Goal: Transaction & Acquisition: Download file/media

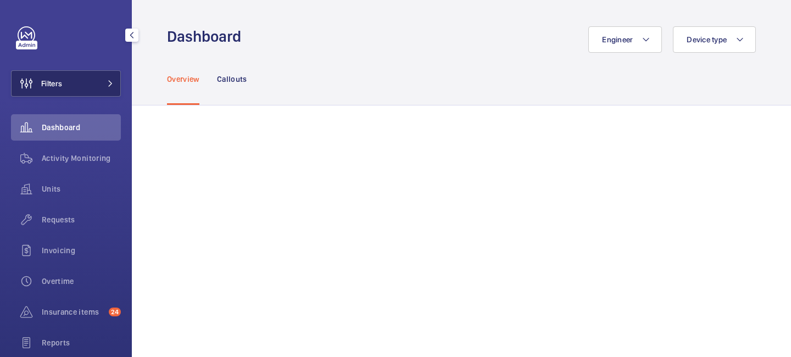
click at [111, 90] on button "Filters" at bounding box center [66, 83] width 110 height 26
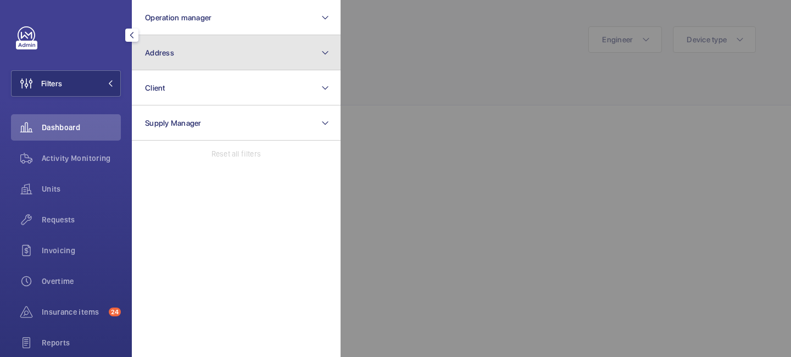
click at [169, 67] on button "Address" at bounding box center [236, 52] width 209 height 35
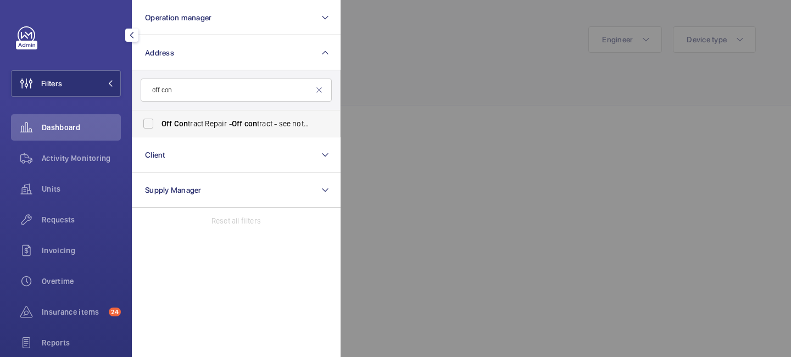
type input "off con"
click at [223, 124] on span "Off Con tract Repair - Off con tract - see notes in description, LONDON XXXX" at bounding box center [237, 123] width 151 height 11
click at [159, 124] on input "Off Con tract Repair - Off con tract - see notes in description, LONDON XXXX" at bounding box center [148, 124] width 22 height 22
checkbox input "true"
click at [343, 157] on div at bounding box center [736, 178] width 791 height 357
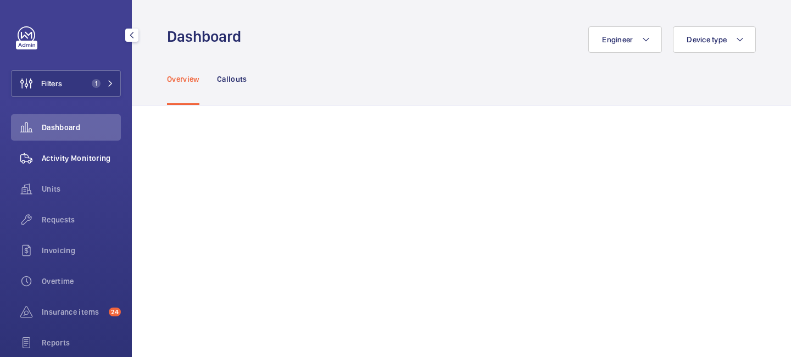
click at [65, 155] on span "Activity Monitoring" at bounding box center [81, 158] width 79 height 11
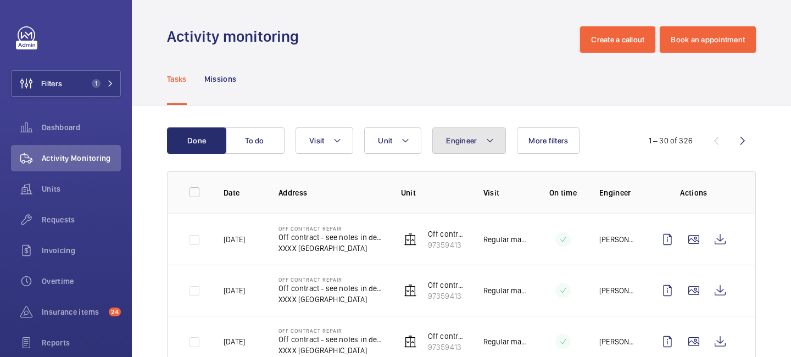
click at [490, 142] on mat-icon at bounding box center [490, 140] width 9 height 13
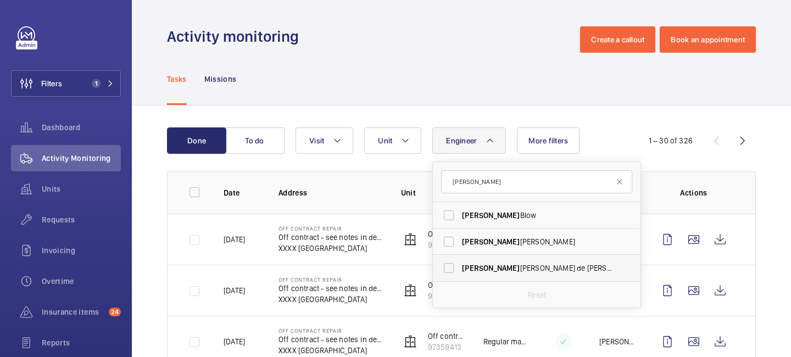
type input "[PERSON_NAME]"
click at [520, 262] on label "[PERSON_NAME] de [PERSON_NAME]" at bounding box center [528, 268] width 191 height 26
click at [460, 262] on input "[PERSON_NAME] de [PERSON_NAME]" at bounding box center [449, 268] width 22 height 22
checkbox input "true"
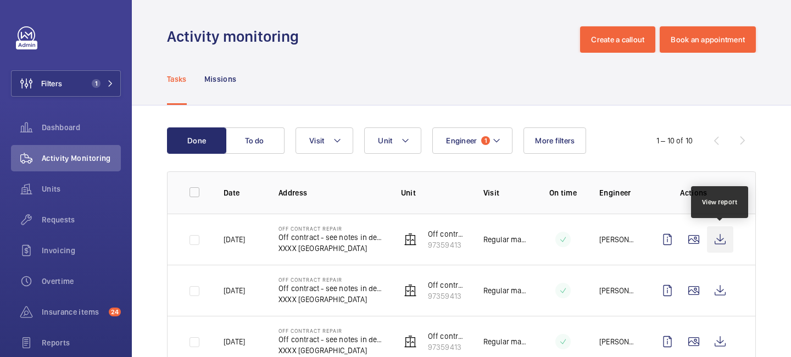
click at [716, 241] on wm-front-icon-button at bounding box center [720, 239] width 26 height 26
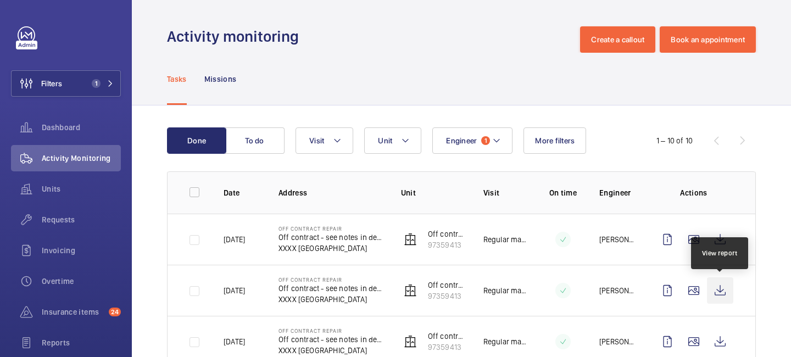
click at [725, 295] on wm-front-icon-button at bounding box center [720, 291] width 26 height 26
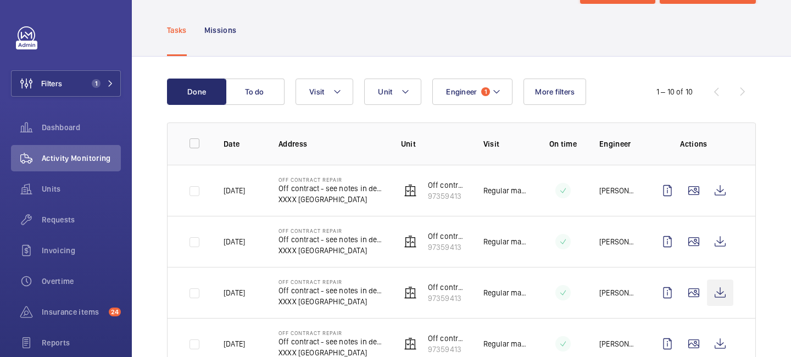
scroll to position [56, 0]
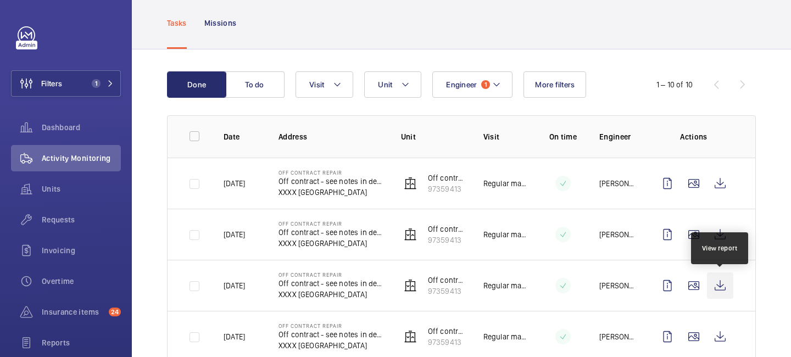
click at [716, 285] on wm-front-icon-button at bounding box center [720, 286] width 26 height 26
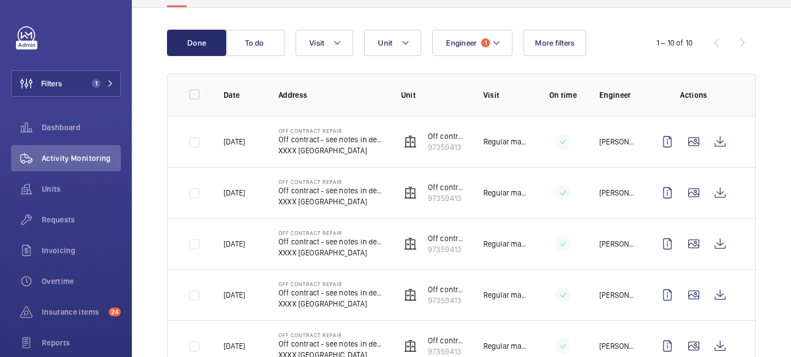
scroll to position [99, 0]
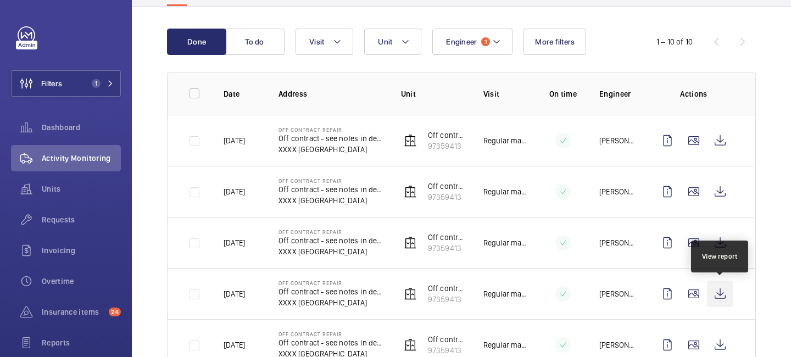
click at [714, 297] on wm-front-icon-button at bounding box center [720, 294] width 26 height 26
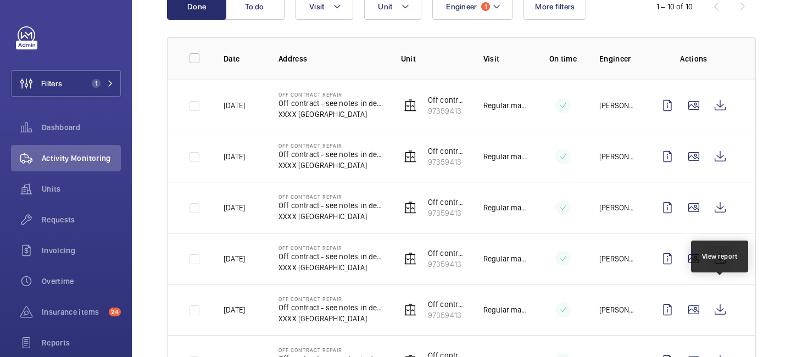
scroll to position [149, 0]
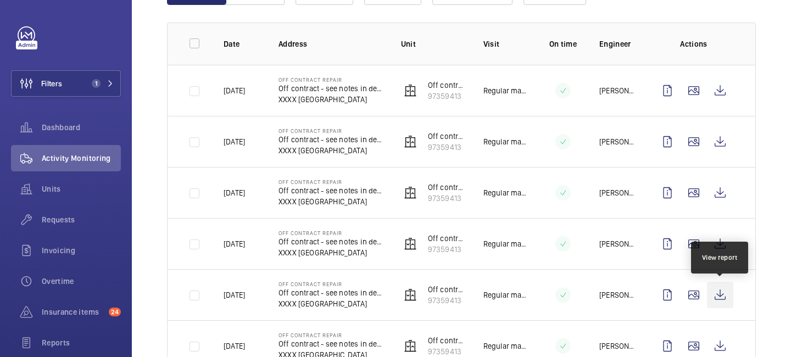
click at [720, 294] on wm-front-icon-button at bounding box center [720, 295] width 26 height 26
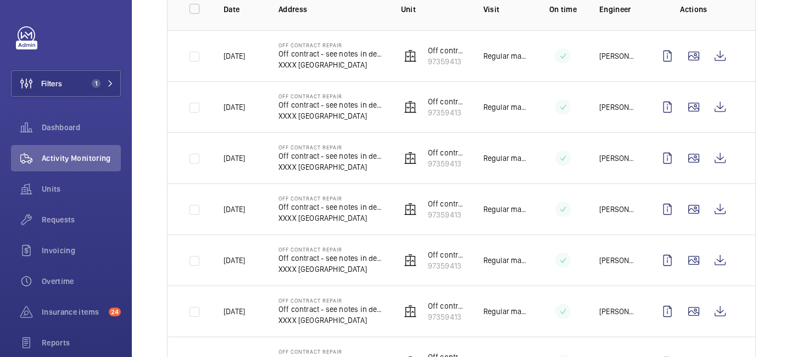
scroll to position [189, 0]
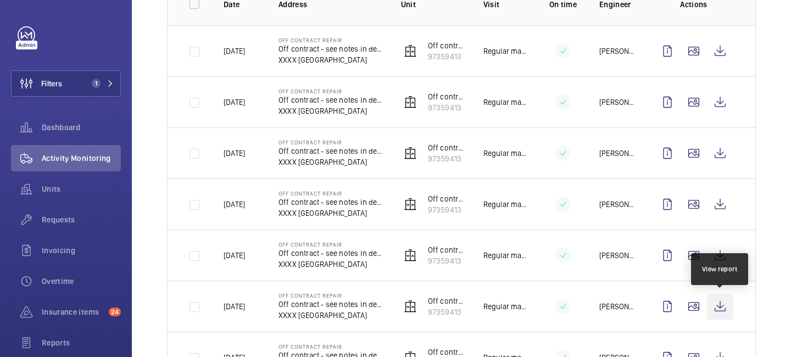
click at [715, 308] on wm-front-icon-button at bounding box center [720, 306] width 26 height 26
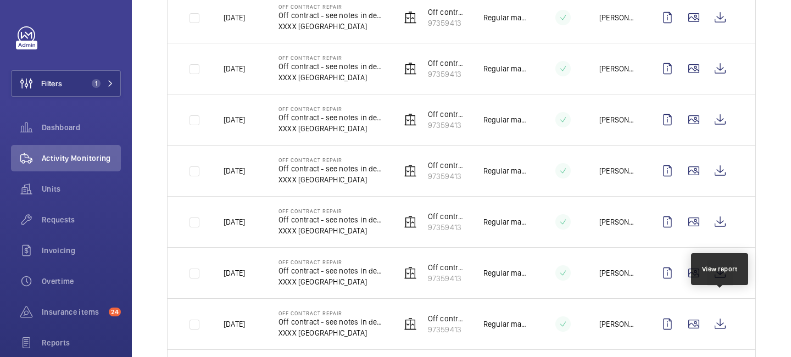
scroll to position [224, 0]
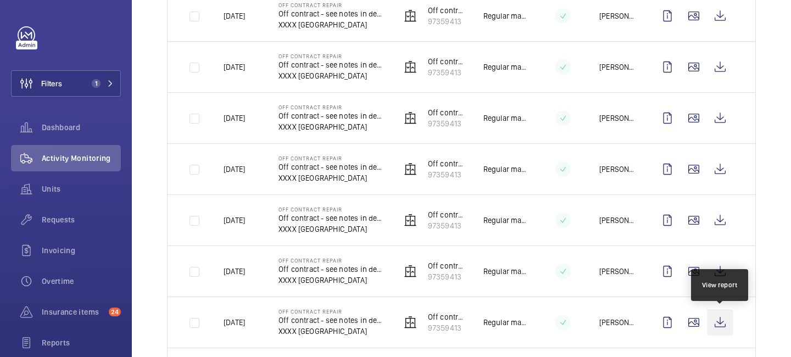
click at [724, 315] on wm-front-icon-button at bounding box center [720, 322] width 26 height 26
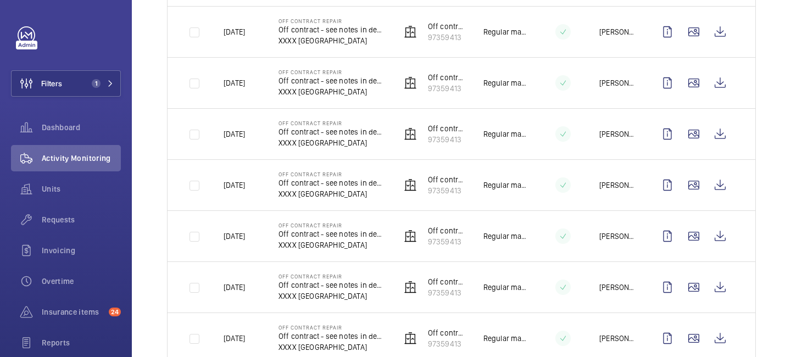
scroll to position [271, 0]
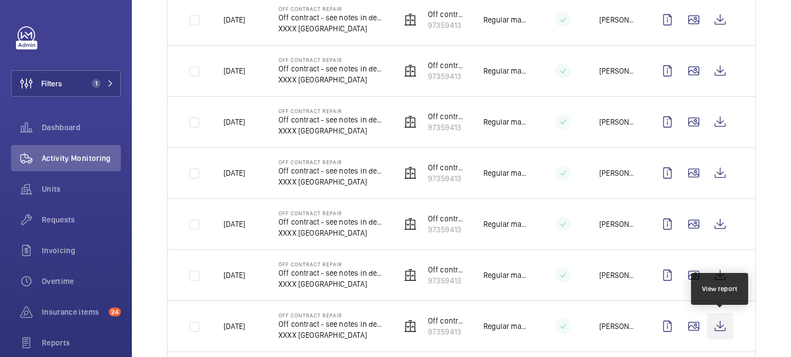
click at [725, 323] on wm-front-icon-button at bounding box center [720, 326] width 26 height 26
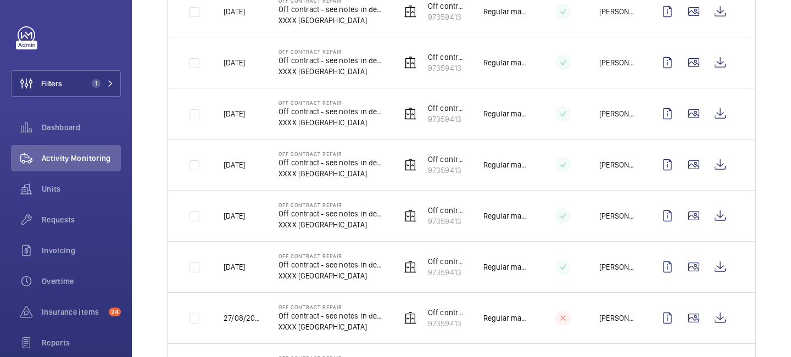
scroll to position [327, 0]
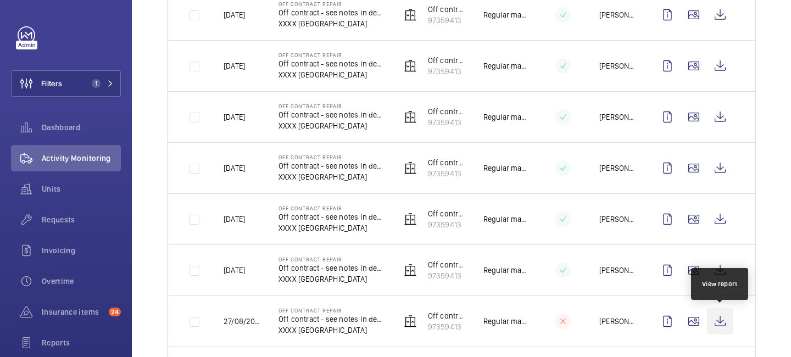
click at [717, 326] on wm-front-icon-button at bounding box center [720, 321] width 26 height 26
